Goal: Transaction & Acquisition: Purchase product/service

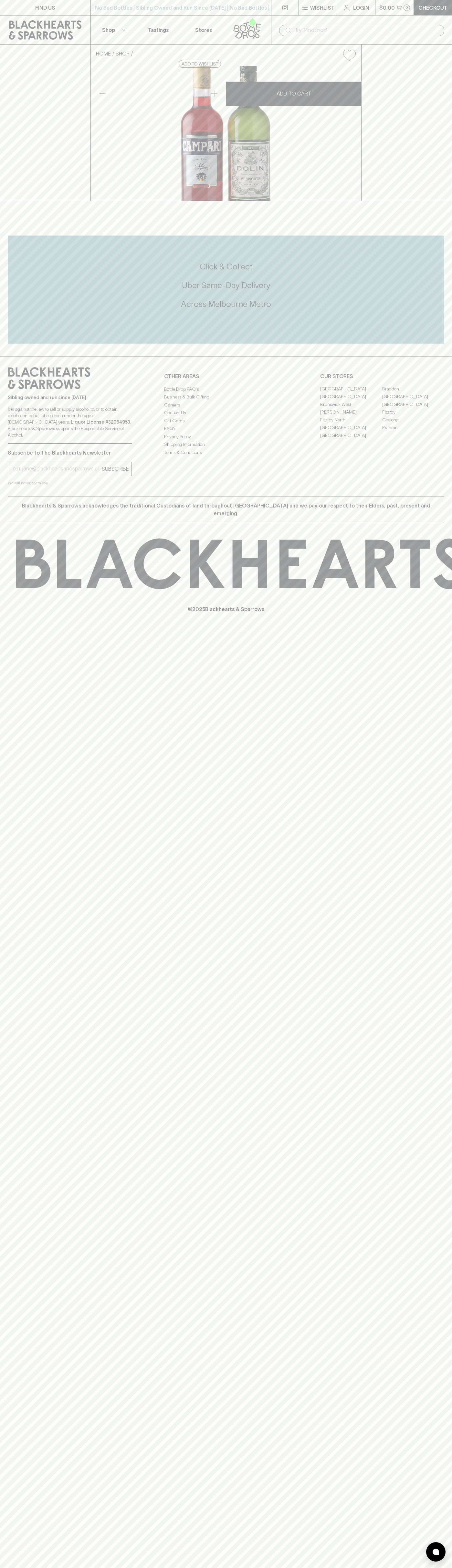
click at [233, 2] on div "| No Bad Bottles | Sibling Owned and Run Since 2006 | No Bad Bottles | Sibling …" at bounding box center [180, 7] width 181 height 15
click at [424, 1196] on div "FIND US | No Bad Bottles | Sibling Owned and Run Since 2006 | No Bad Bottles | …" at bounding box center [226, 784] width 452 height 1568
click at [388, 1567] on html "FIND US | No Bad Bottles | Sibling Owned and Run Since 2006 | No Bad Bottles | …" at bounding box center [226, 784] width 452 height 1568
click at [16, 1456] on div "FIND US | No Bad Bottles | Sibling Owned and Run Since 2006 | No Bad Bottles | …" at bounding box center [226, 784] width 452 height 1568
